Goal: Information Seeking & Learning: Find specific fact

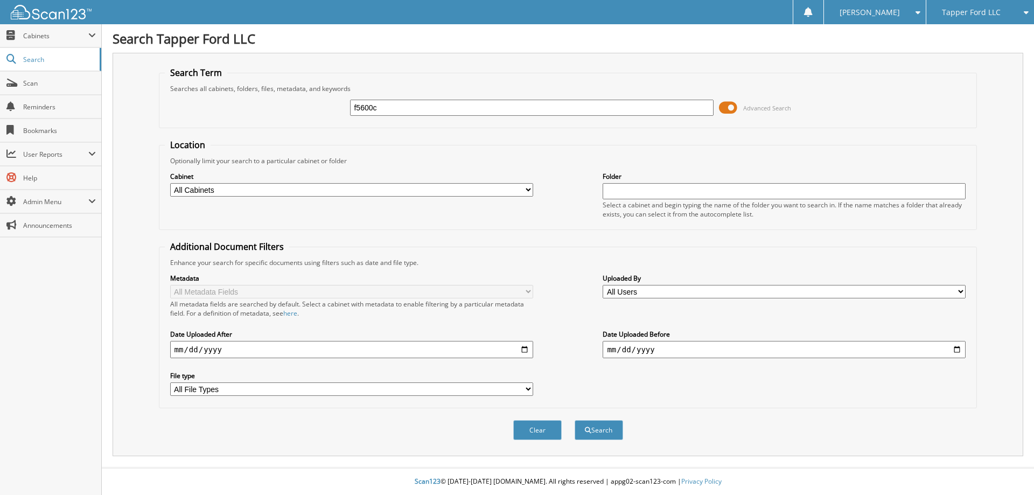
type input "f5600c"
click at [574, 420] on button "Search" at bounding box center [598, 430] width 48 height 20
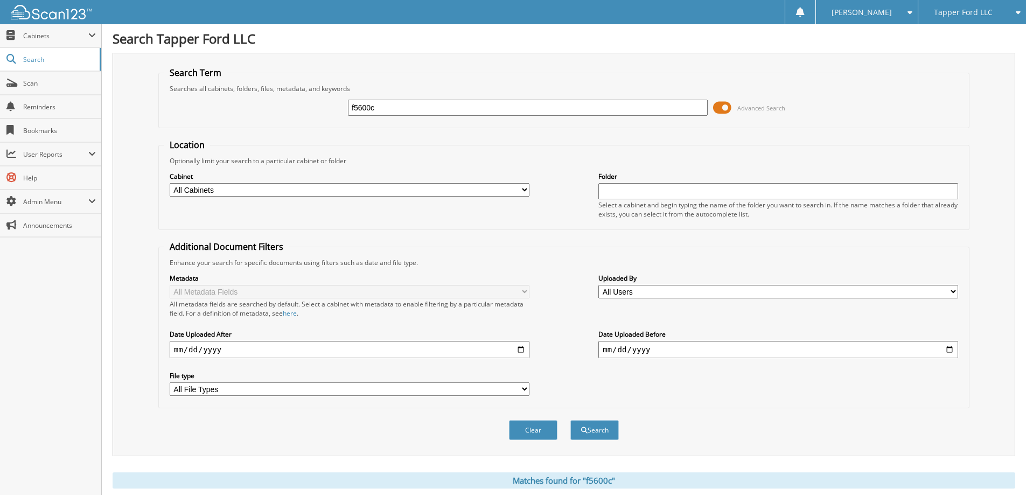
scroll to position [167, 0]
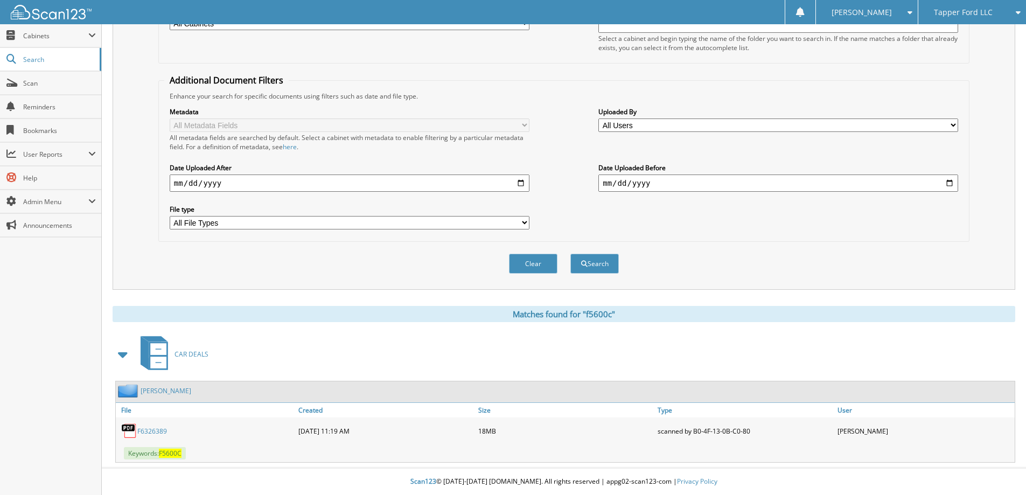
click at [154, 432] on link "F6326389" at bounding box center [152, 430] width 30 height 9
click at [34, 61] on span "Search" at bounding box center [58, 59] width 71 height 9
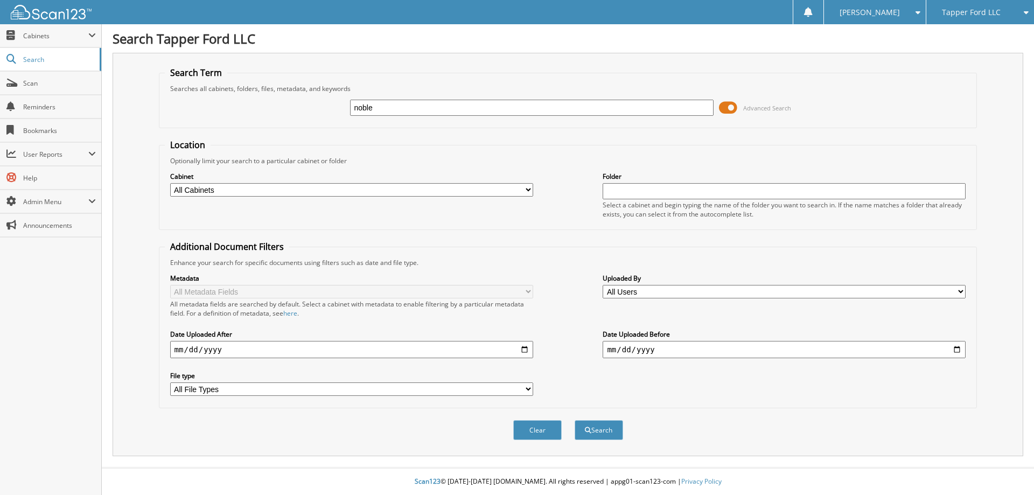
type input "noble"
click at [574, 420] on button "Search" at bounding box center [598, 430] width 48 height 20
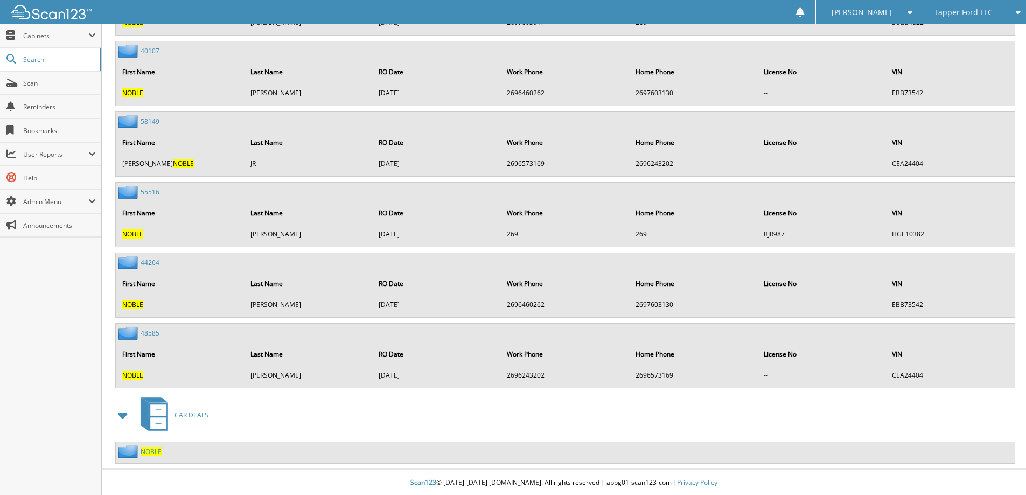
scroll to position [4399, 0]
click at [150, 450] on span "NOBLE" at bounding box center [151, 450] width 21 height 9
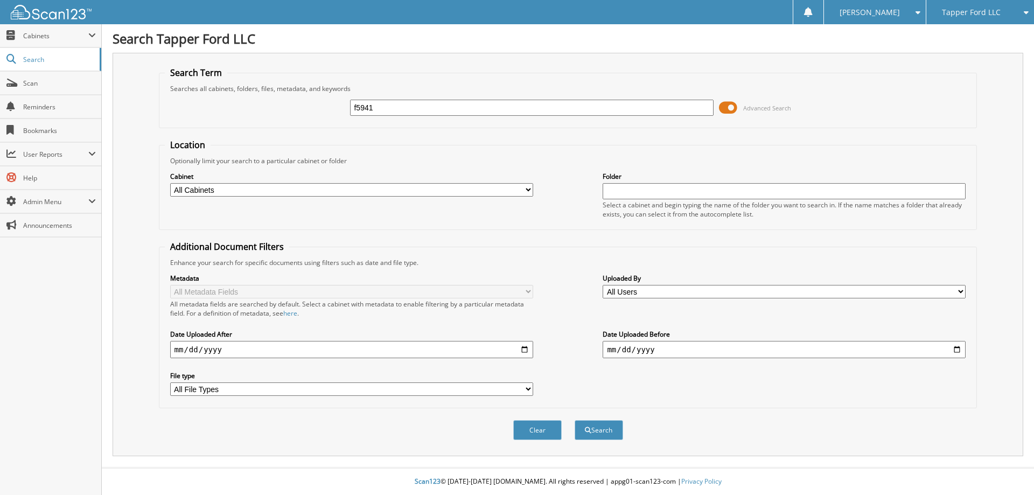
type input "f5941"
click at [574, 420] on button "Search" at bounding box center [598, 430] width 48 height 20
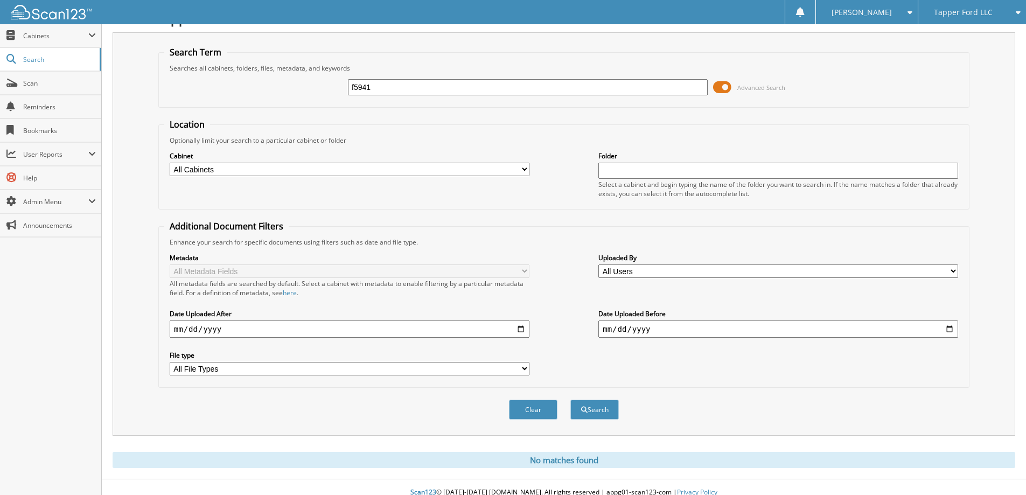
scroll to position [32, 0]
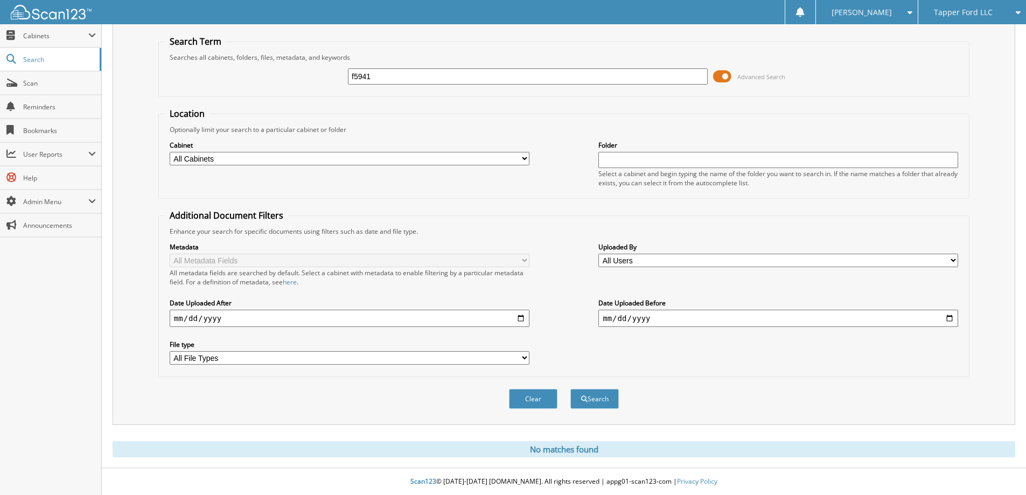
click at [378, 72] on input "f5941" at bounding box center [528, 76] width 360 height 16
click at [380, 72] on input "f5941" at bounding box center [528, 76] width 360 height 16
type input "noble"
click at [570, 389] on button "Search" at bounding box center [594, 399] width 48 height 20
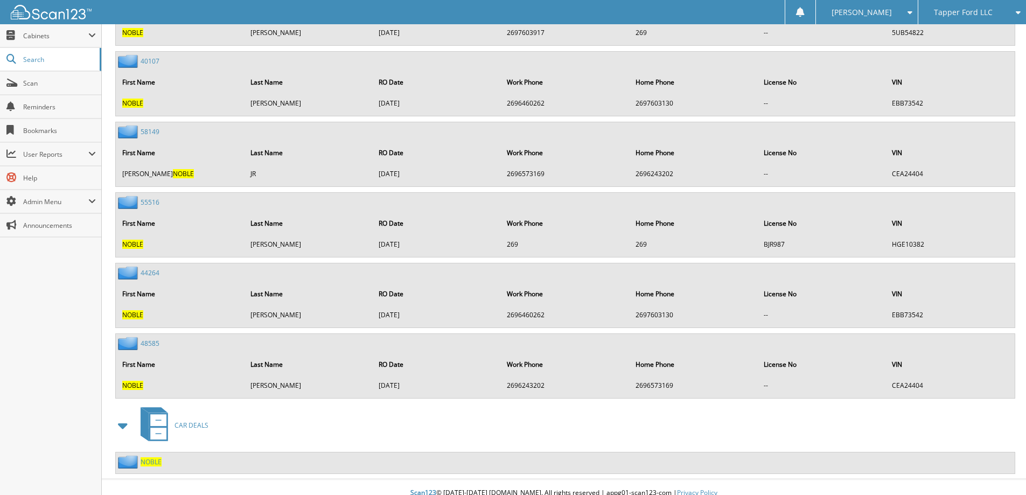
scroll to position [4399, 0]
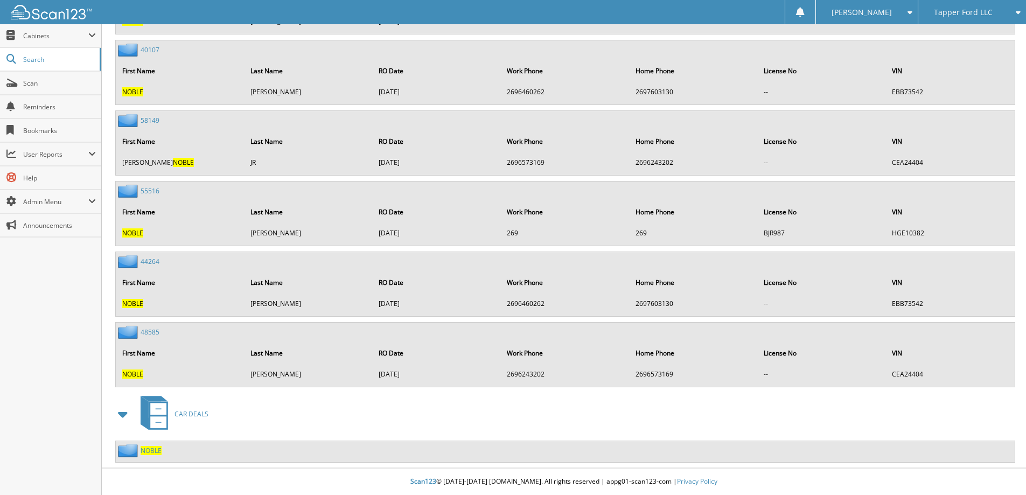
click at [148, 451] on span "NOBLE" at bounding box center [151, 450] width 21 height 9
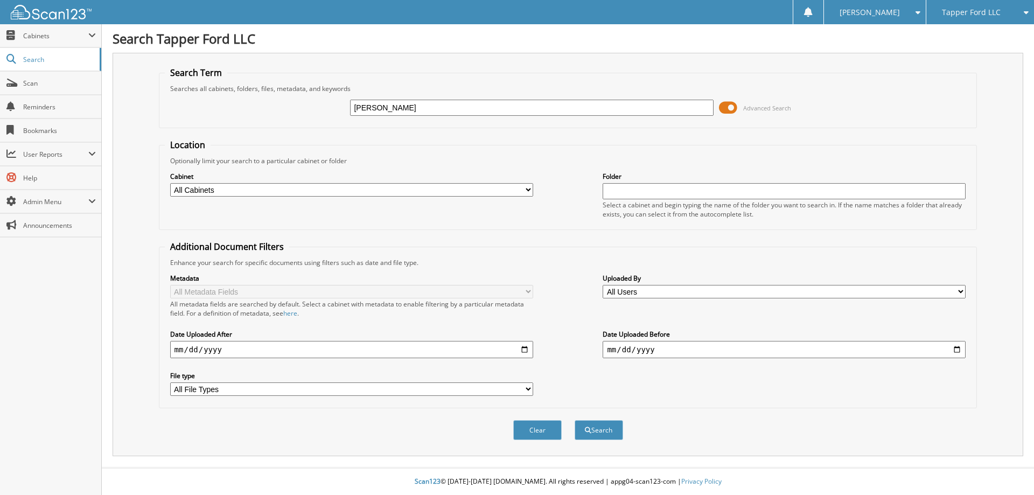
type input "[PERSON_NAME]"
click at [574, 420] on button "Search" at bounding box center [598, 430] width 48 height 20
